Goal: Information Seeking & Learning: Check status

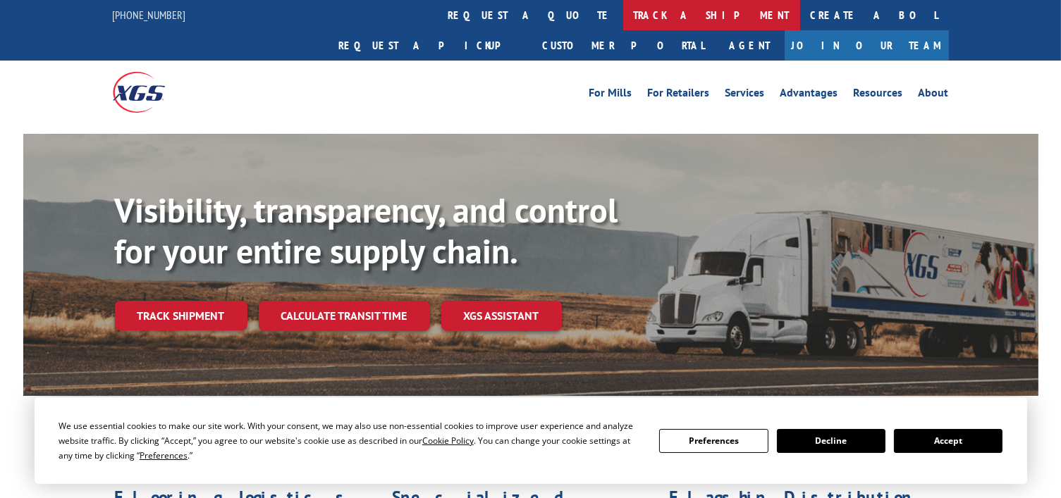
click at [623, 14] on link "track a shipment" at bounding box center [711, 15] width 177 height 30
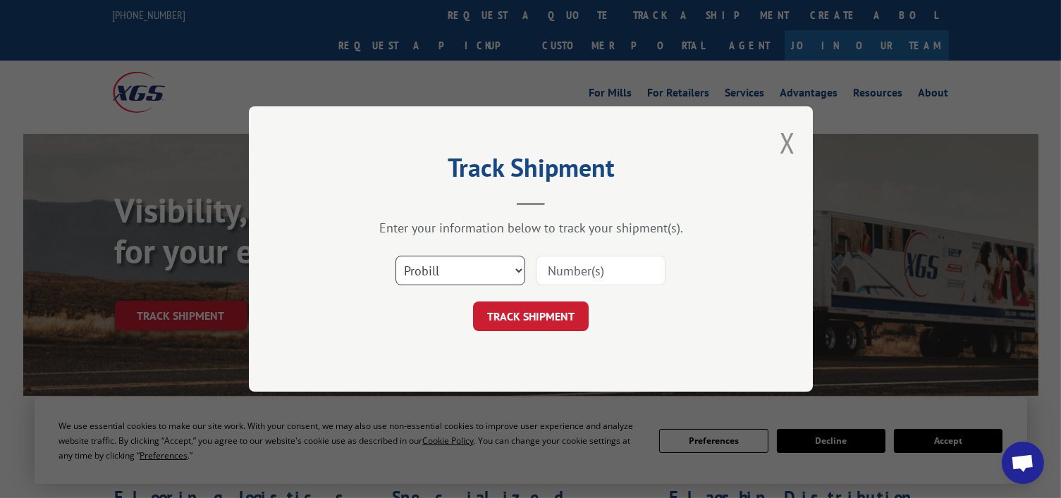
click at [425, 276] on select "Select category... Probill BOL PO" at bounding box center [460, 271] width 130 height 30
select select "bol"
click at [395, 256] on select "Select category... Probill BOL PO" at bounding box center [460, 271] width 130 height 30
click at [578, 273] on input at bounding box center [601, 271] width 130 height 30
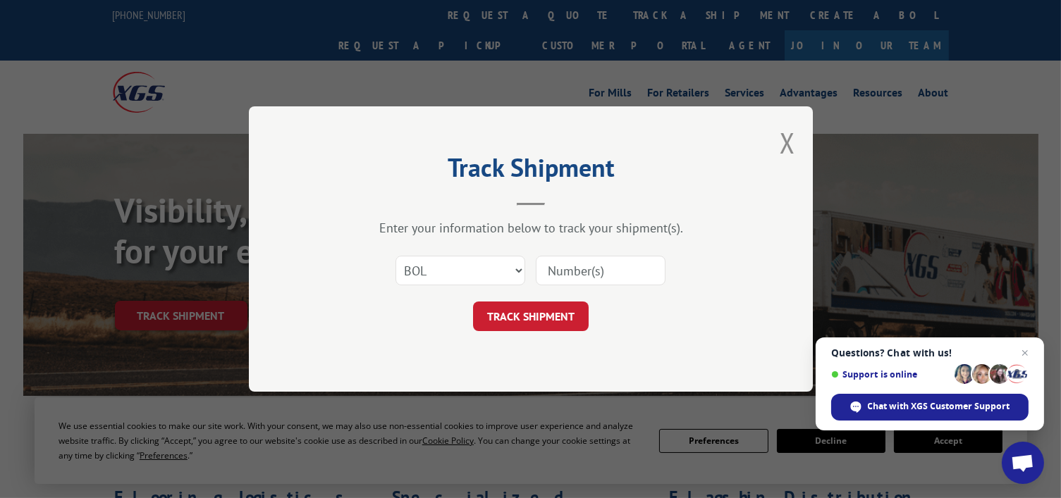
paste input "444239"
type input "444239"
click at [523, 318] on button "TRACK SHIPMENT" at bounding box center [531, 317] width 116 height 30
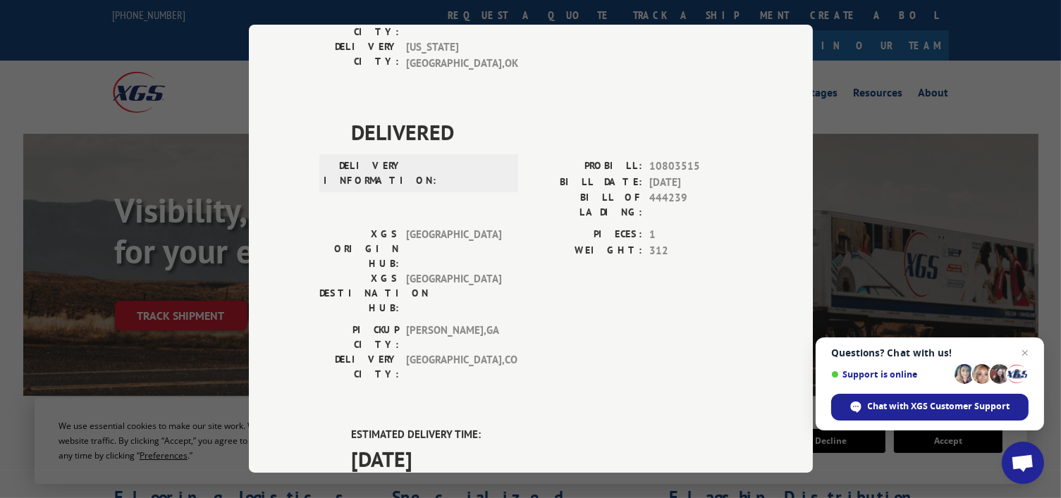
scroll to position [641, 0]
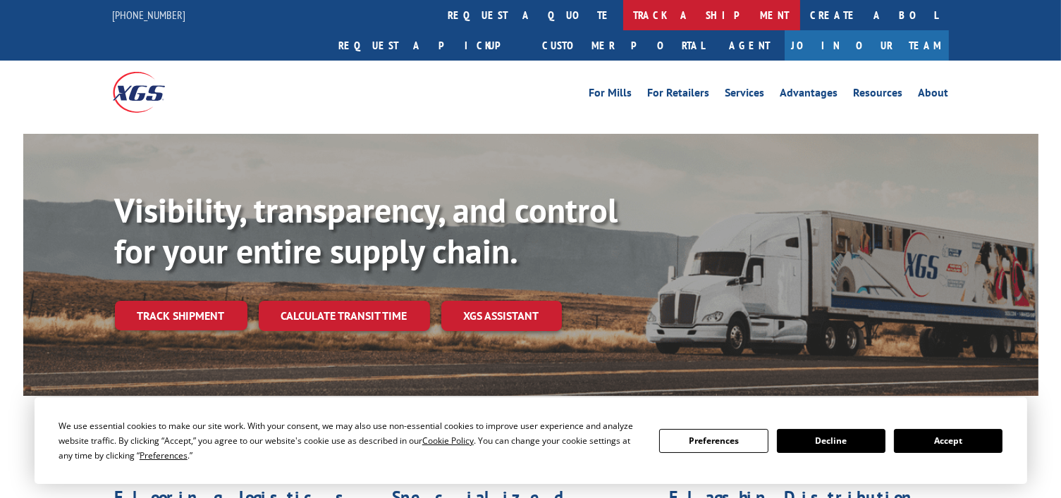
click at [623, 15] on link "track a shipment" at bounding box center [711, 15] width 177 height 30
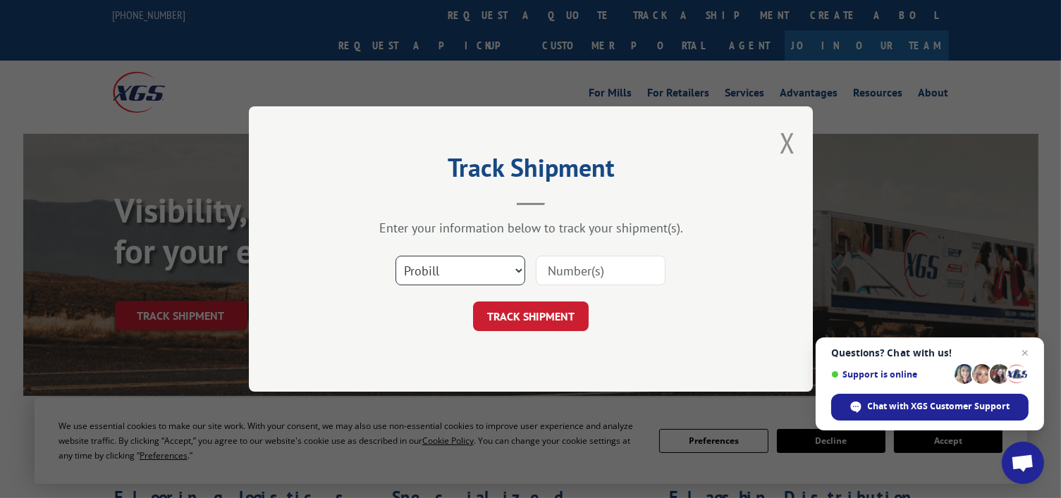
click at [467, 278] on select "Select category... Probill BOL PO" at bounding box center [460, 271] width 130 height 30
select select "bol"
click at [395, 256] on select "Select category... Probill BOL PO" at bounding box center [460, 271] width 130 height 30
paste input "54393699"
type input "54393699"
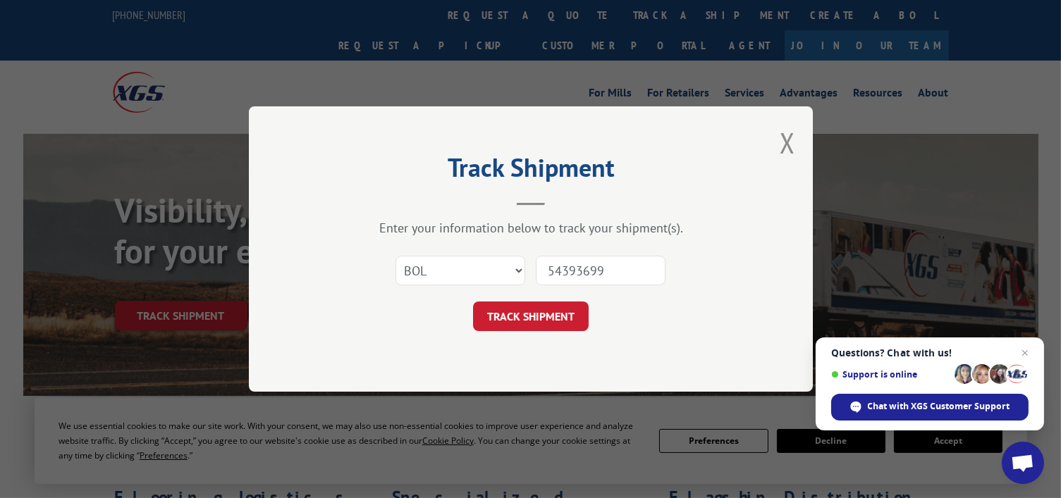
drag, startPoint x: 527, startPoint y: 316, endPoint x: 588, endPoint y: 302, distance: 62.1
click at [530, 314] on button "TRACK SHIPMENT" at bounding box center [531, 317] width 116 height 30
